Goal: Information Seeking & Learning: Learn about a topic

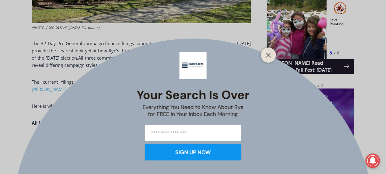
scroll to position [398, 0]
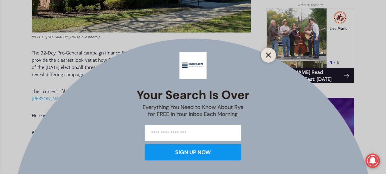
click at [270, 54] on icon "Close" at bounding box center [268, 54] width 5 height 5
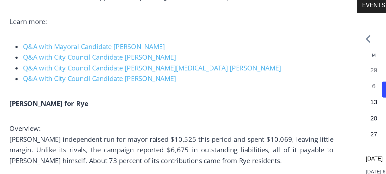
scroll to position [699, 0]
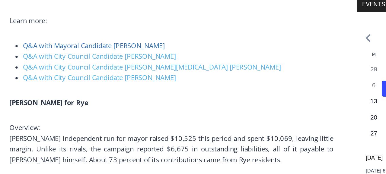
click at [127, 88] on span "Q&A with Mayoral Candidate [PERSON_NAME]" at bounding box center [89, 87] width 96 height 6
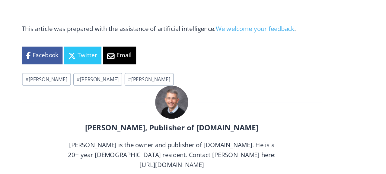
scroll to position [1583, 0]
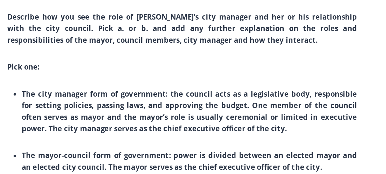
scroll to position [1867, 0]
